Goal: Information Seeking & Learning: Learn about a topic

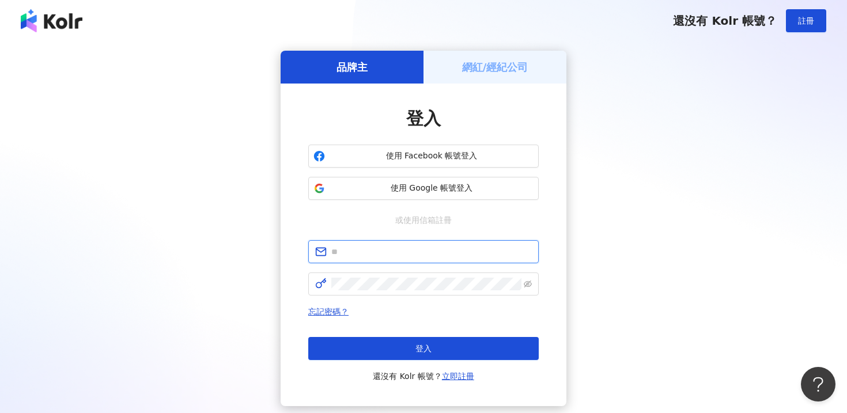
click at [369, 255] on input "text" at bounding box center [431, 252] width 201 height 13
type input "**********"
click button "登入" at bounding box center [423, 348] width 231 height 23
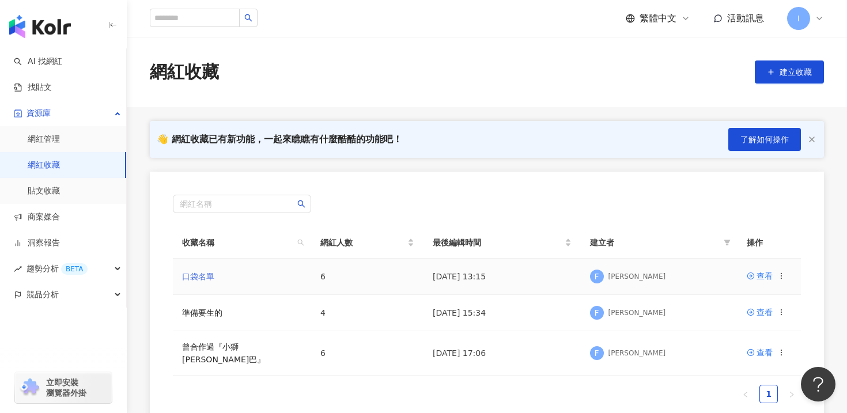
click at [198, 273] on link "口袋名單" at bounding box center [198, 276] width 32 height 9
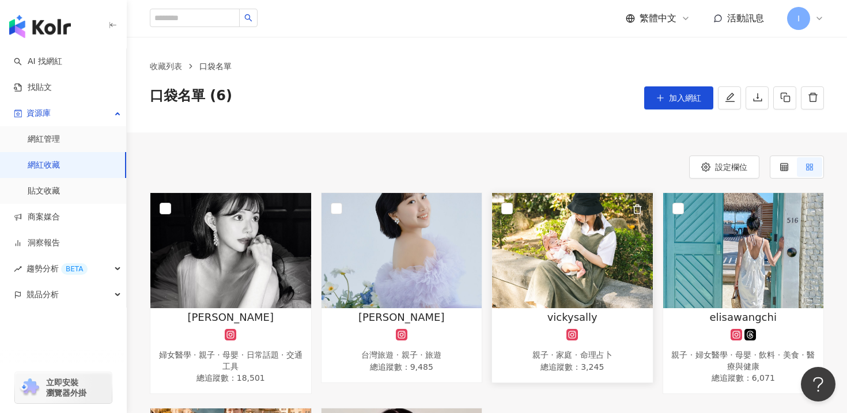
click at [564, 281] on img at bounding box center [572, 250] width 161 height 115
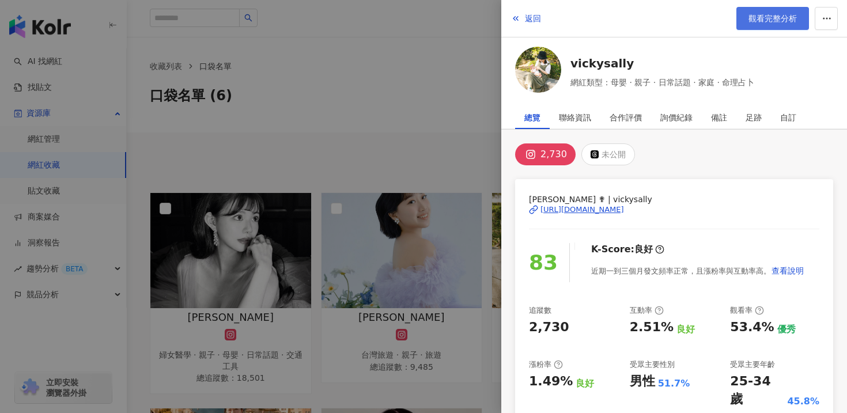
click at [758, 19] on span "觀看完整分析" at bounding box center [773, 18] width 48 height 9
click at [372, 74] on div at bounding box center [423, 206] width 847 height 413
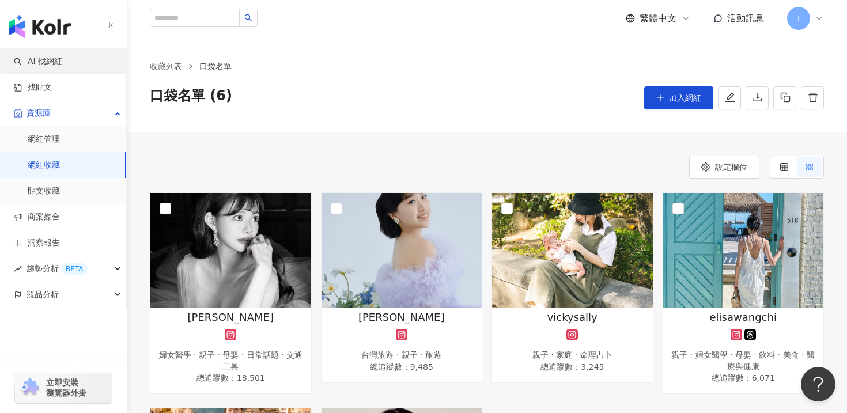
click at [43, 63] on link "AI 找網紅" at bounding box center [38, 62] width 48 height 12
click at [43, 93] on link "找貼文" at bounding box center [33, 88] width 38 height 12
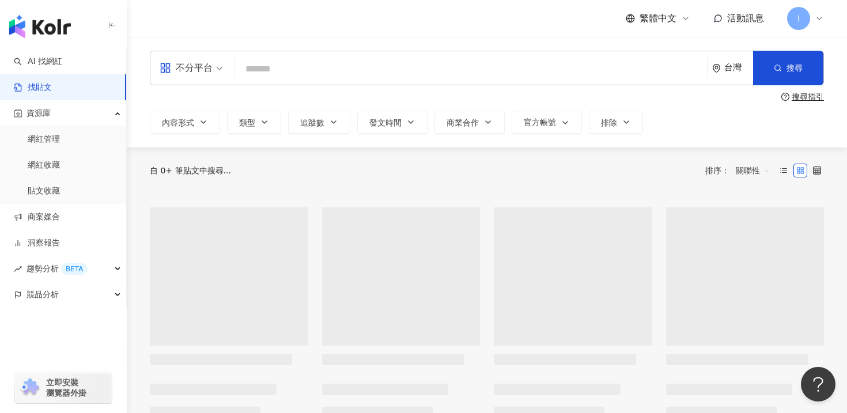
click at [264, 65] on input "search" at bounding box center [470, 68] width 463 height 25
paste input "**********"
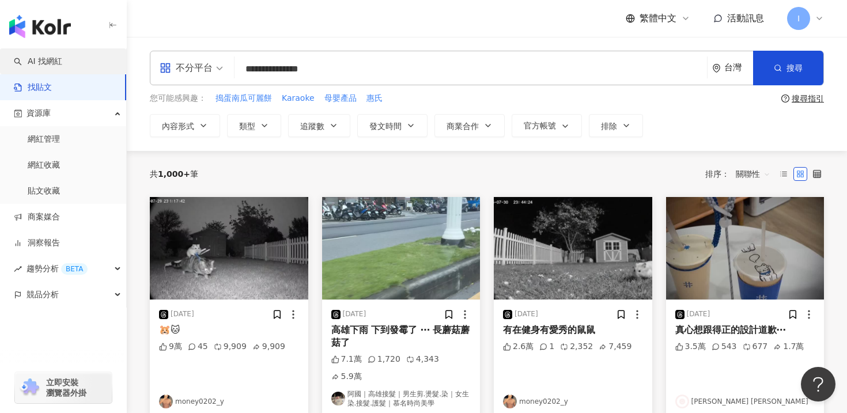
type input "**********"
click at [47, 65] on link "AI 找網紅" at bounding box center [38, 62] width 48 height 12
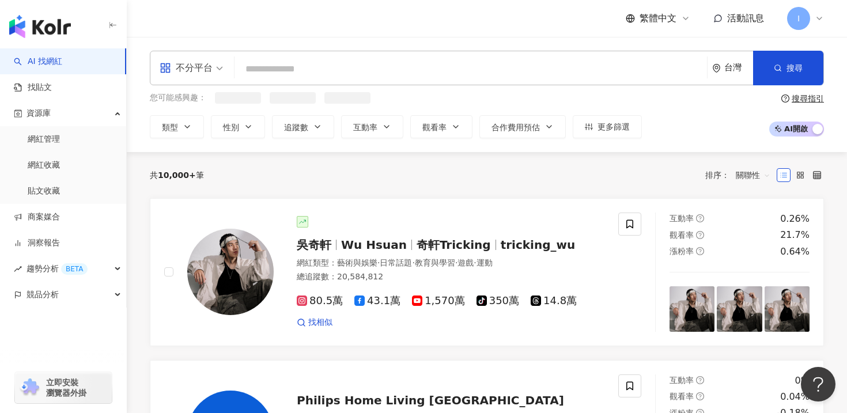
click at [305, 66] on input "search" at bounding box center [470, 69] width 463 height 22
type input "**********"
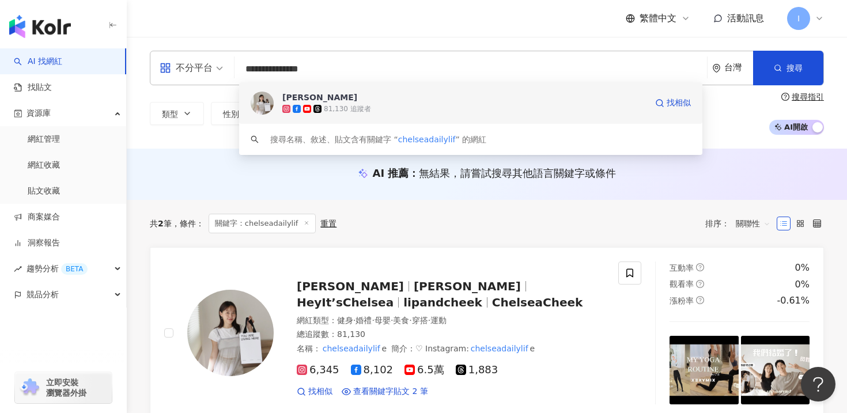
click at [297, 100] on div "chelsea" at bounding box center [319, 98] width 75 height 12
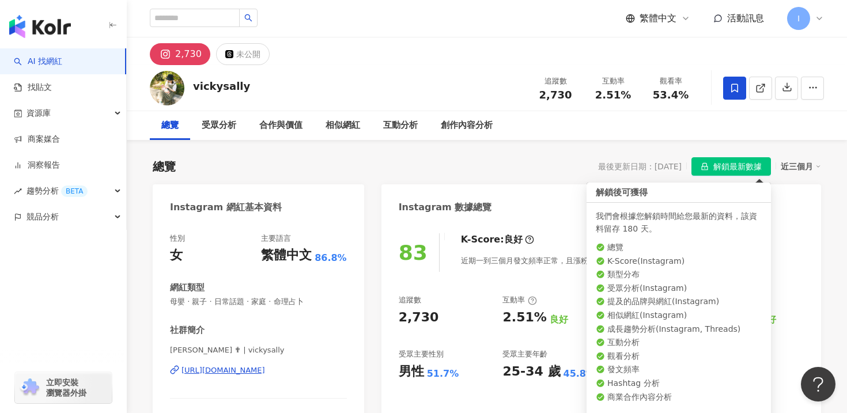
click at [716, 167] on span "解鎖最新數據" at bounding box center [738, 167] width 48 height 18
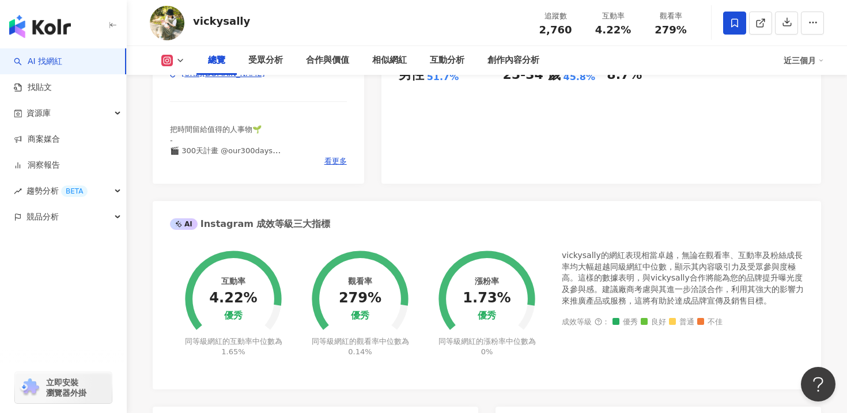
scroll to position [138, 0]
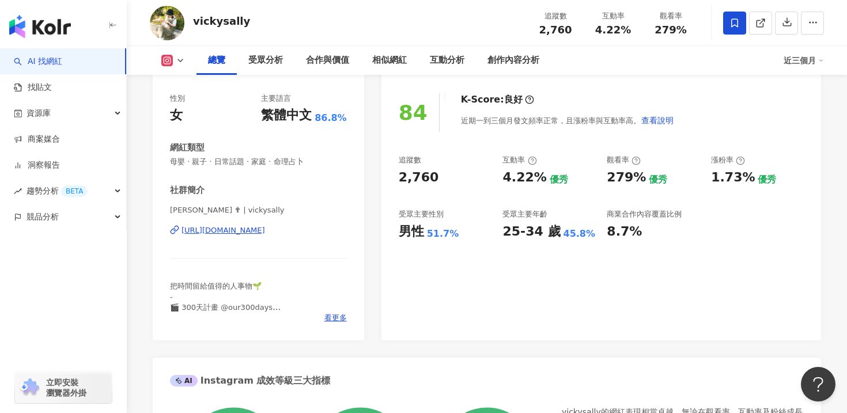
click at [218, 231] on div "https://www.instagram.com/vickysally/" at bounding box center [224, 230] width 84 height 10
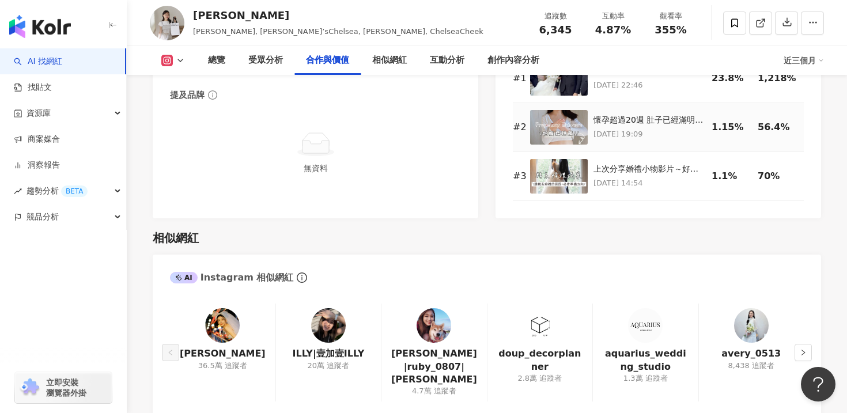
scroll to position [1822, 0]
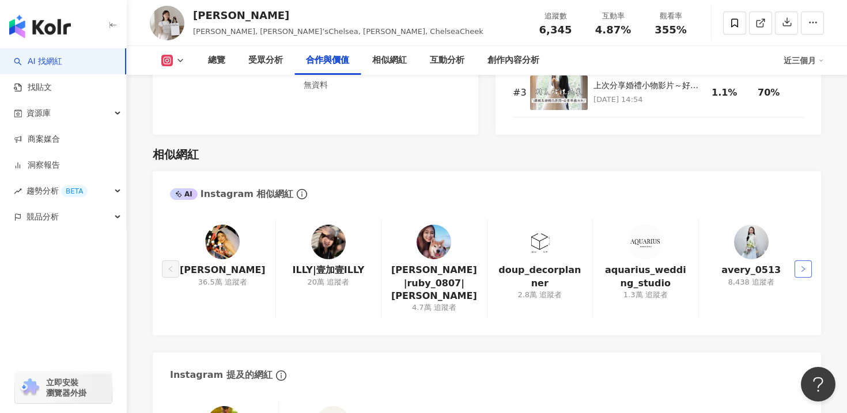
click at [805, 270] on button "button" at bounding box center [803, 269] width 17 height 17
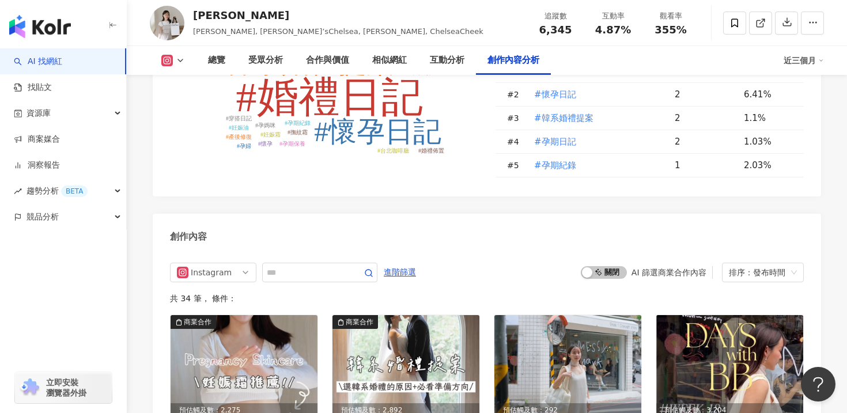
scroll to position [3683, 0]
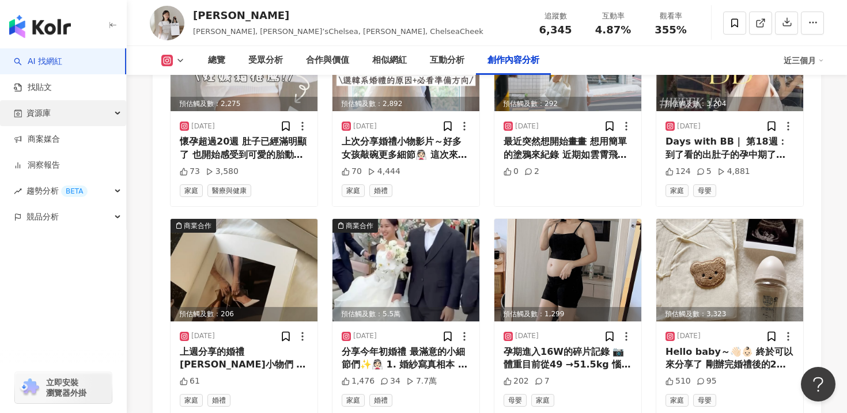
click at [44, 116] on span "資源庫" at bounding box center [39, 113] width 24 height 26
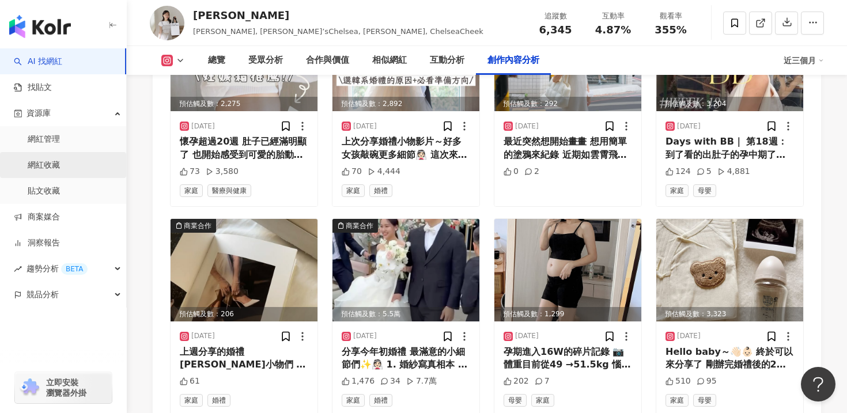
click at [42, 167] on link "網紅收藏" at bounding box center [44, 166] width 32 height 12
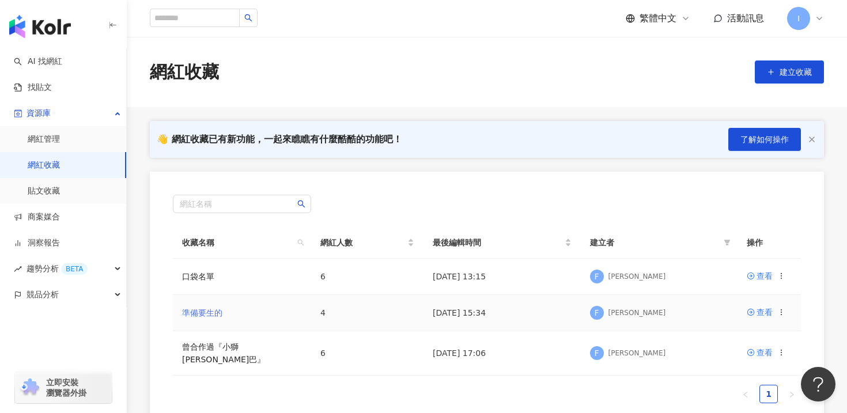
click at [213, 314] on link "準備要生的" at bounding box center [202, 312] width 40 height 9
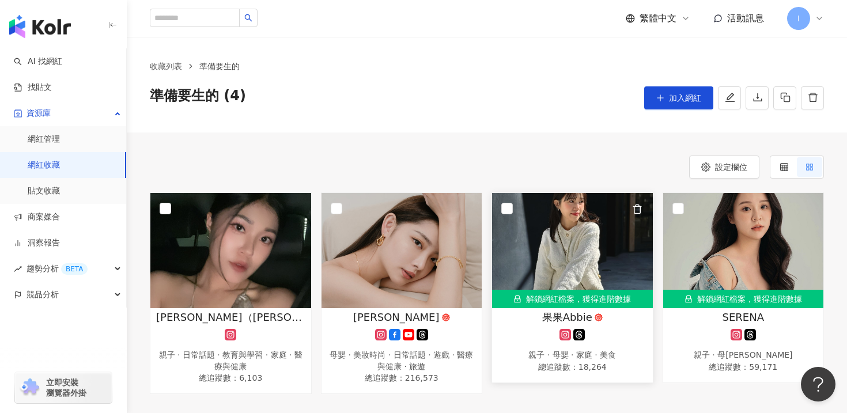
click at [571, 305] on div "解鎖網紅檔案，獲得進階數據" at bounding box center [572, 299] width 161 height 18
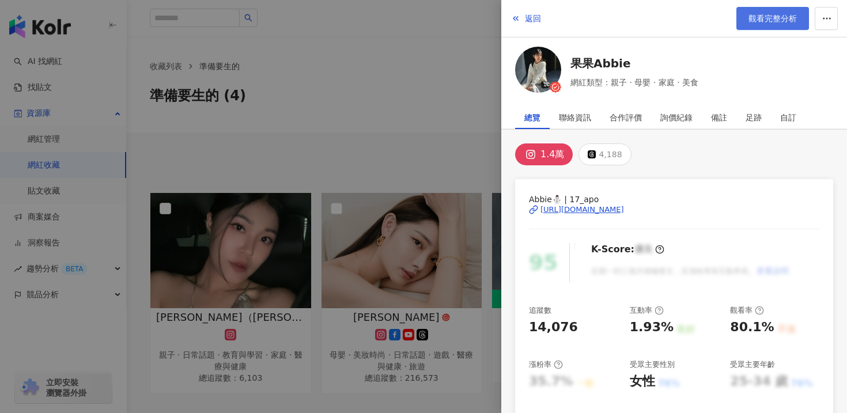
click at [773, 18] on span "觀看完整分析" at bounding box center [773, 18] width 48 height 9
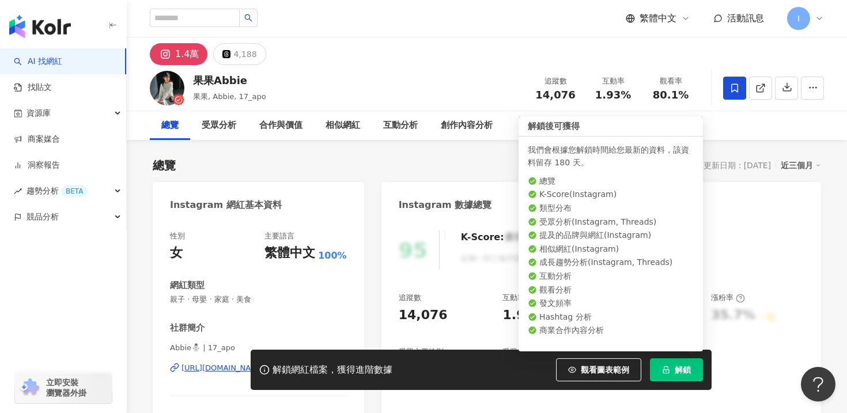
click at [671, 369] on button "解鎖" at bounding box center [676, 369] width 53 height 23
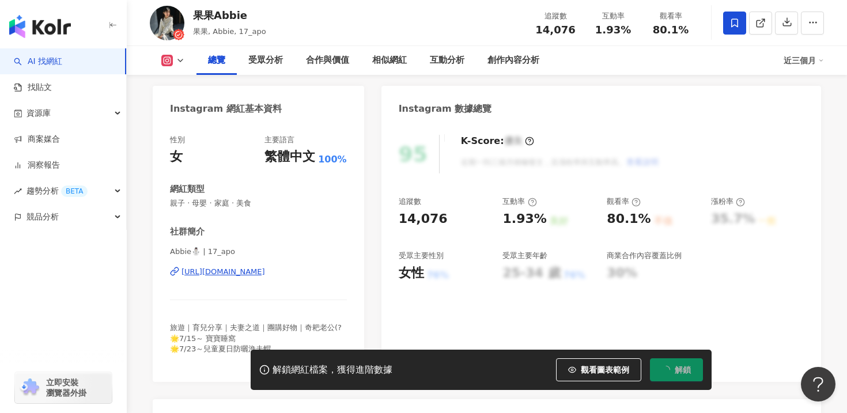
scroll to position [101, 0]
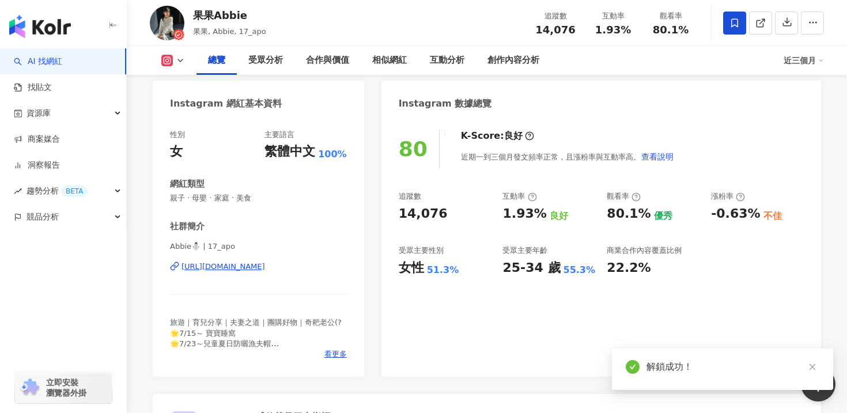
click at [265, 269] on div "[URL][DOMAIN_NAME]" at bounding box center [224, 267] width 84 height 10
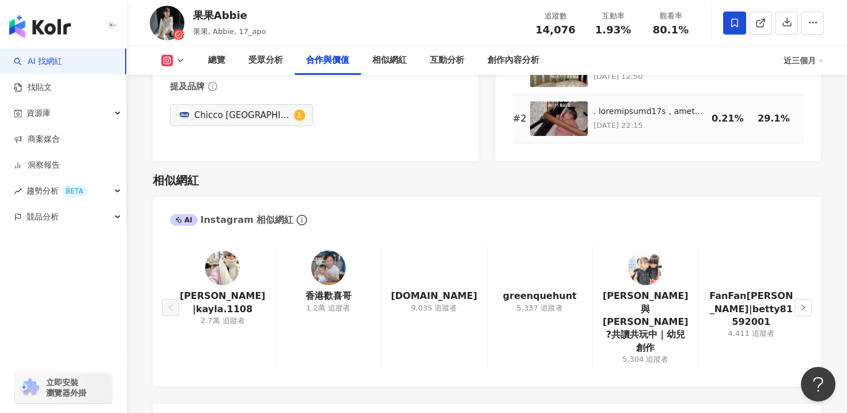
scroll to position [1749, 0]
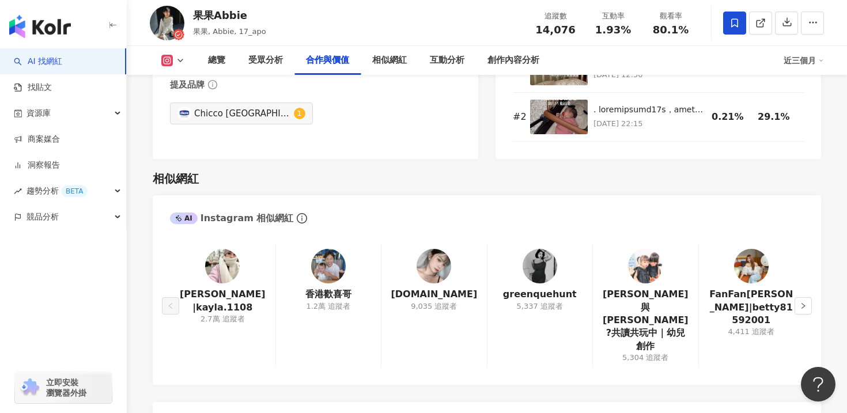
click at [752, 271] on img at bounding box center [751, 266] width 35 height 35
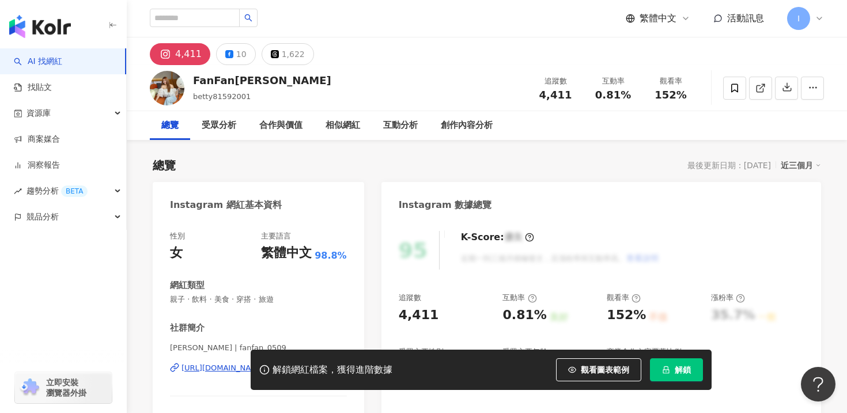
scroll to position [77, 0]
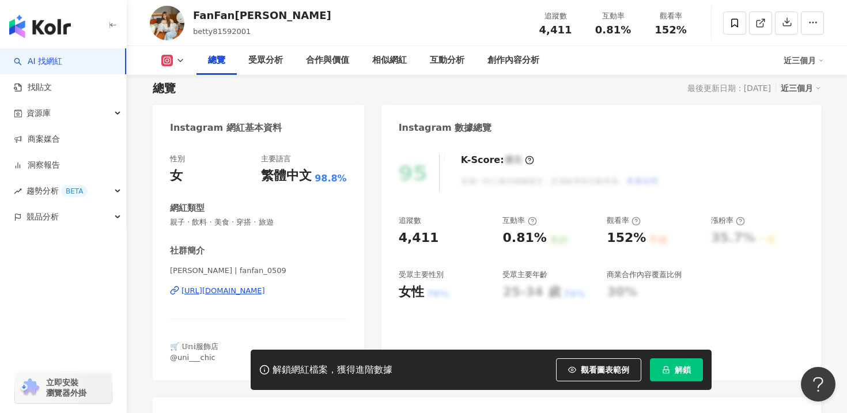
click at [254, 291] on div "https://www.instagram.com/fanfan_0509/" at bounding box center [224, 291] width 84 height 10
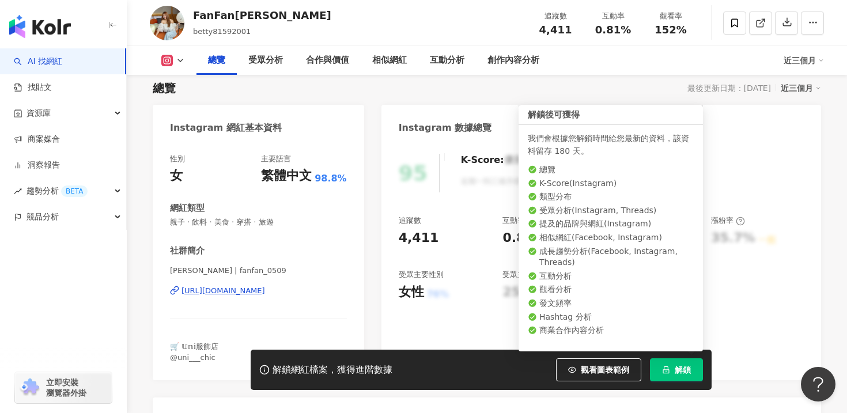
click at [682, 375] on button "解鎖" at bounding box center [676, 369] width 53 height 23
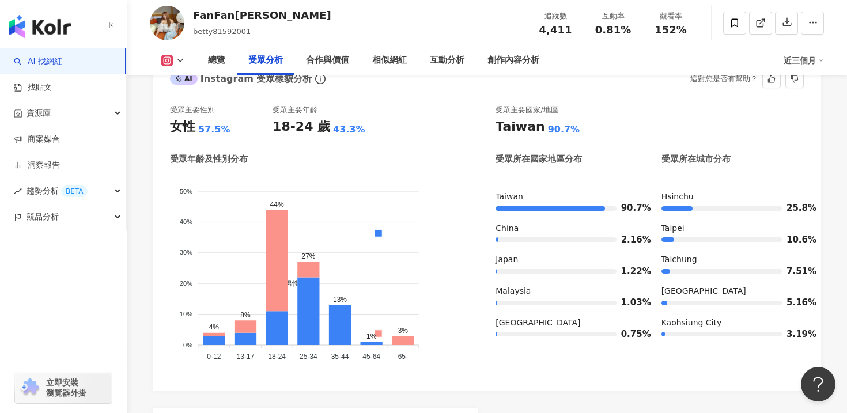
scroll to position [1086, 0]
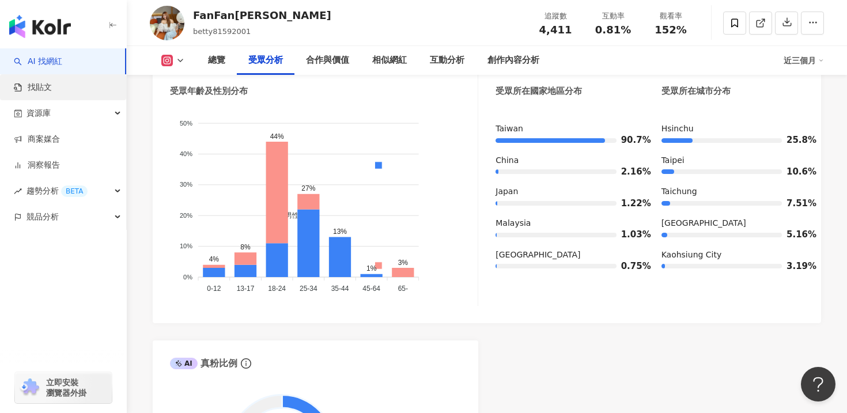
click at [44, 88] on link "找貼文" at bounding box center [33, 88] width 38 height 12
click at [53, 58] on link "AI 找網紅" at bounding box center [38, 62] width 48 height 12
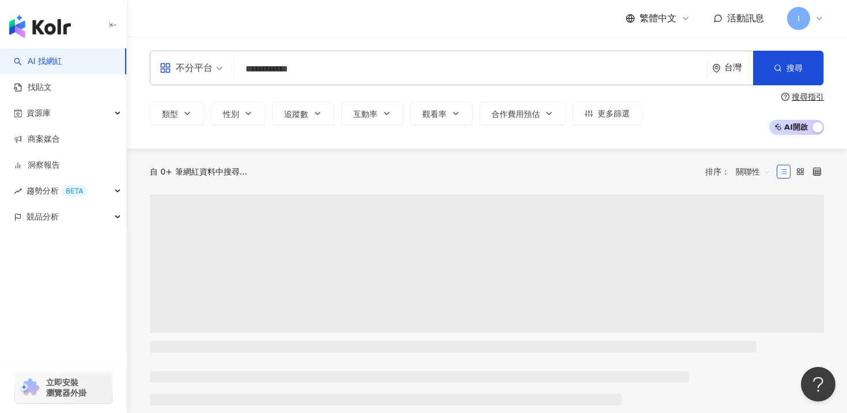
type input "**********"
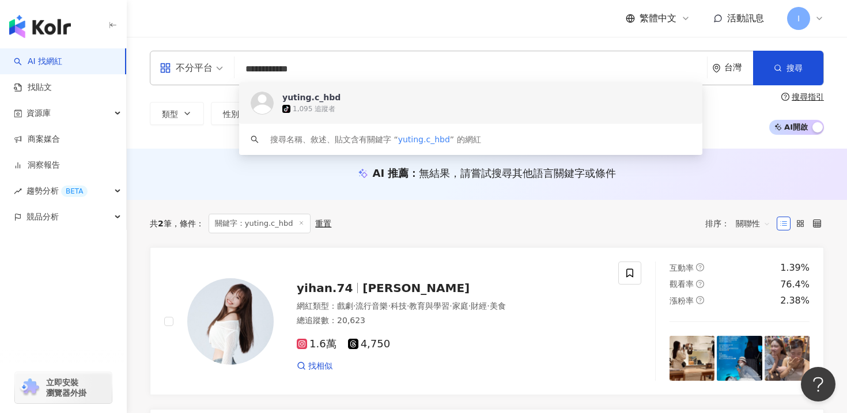
click at [315, 104] on div "1,095 追蹤者" at bounding box center [314, 109] width 43 height 10
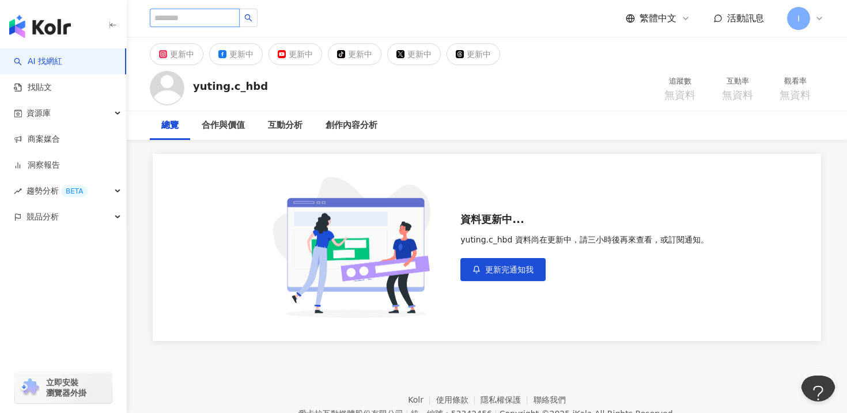
click at [196, 22] on input "search" at bounding box center [195, 18] width 90 height 18
type input "***"
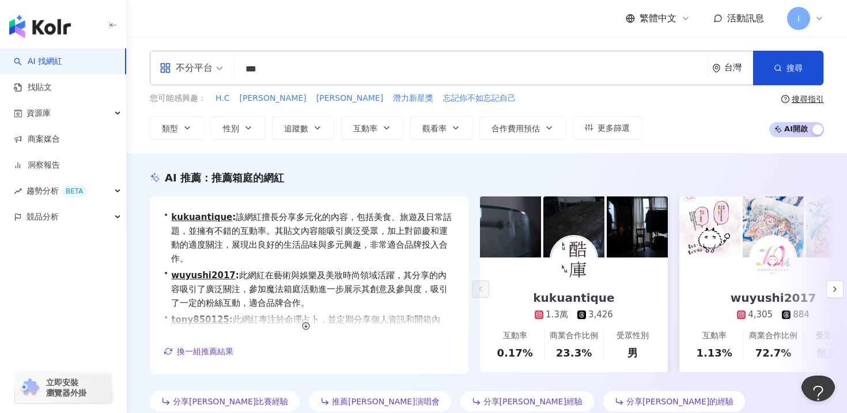
click at [284, 70] on input "***" at bounding box center [470, 69] width 463 height 22
type input "*"
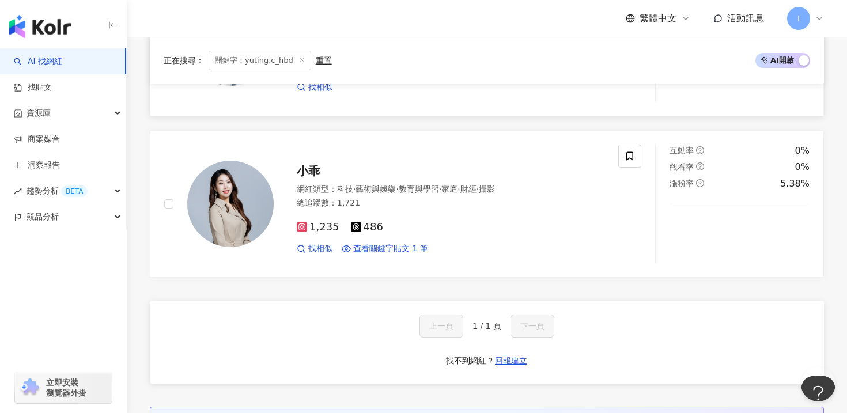
scroll to position [282, 0]
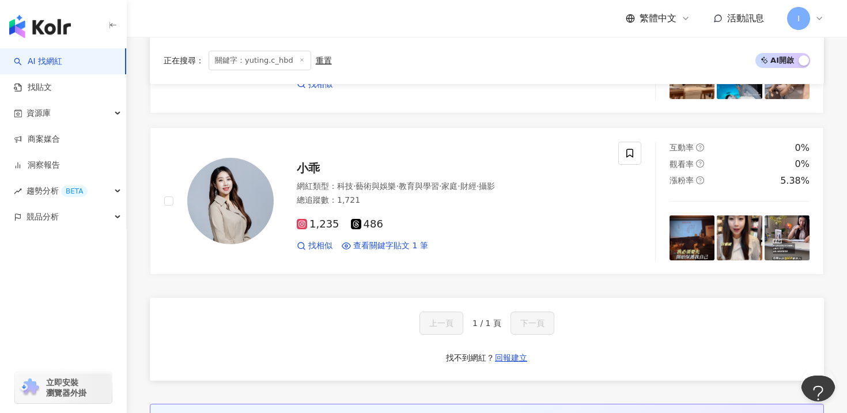
type input "**********"
